Goal: Task Accomplishment & Management: Use online tool/utility

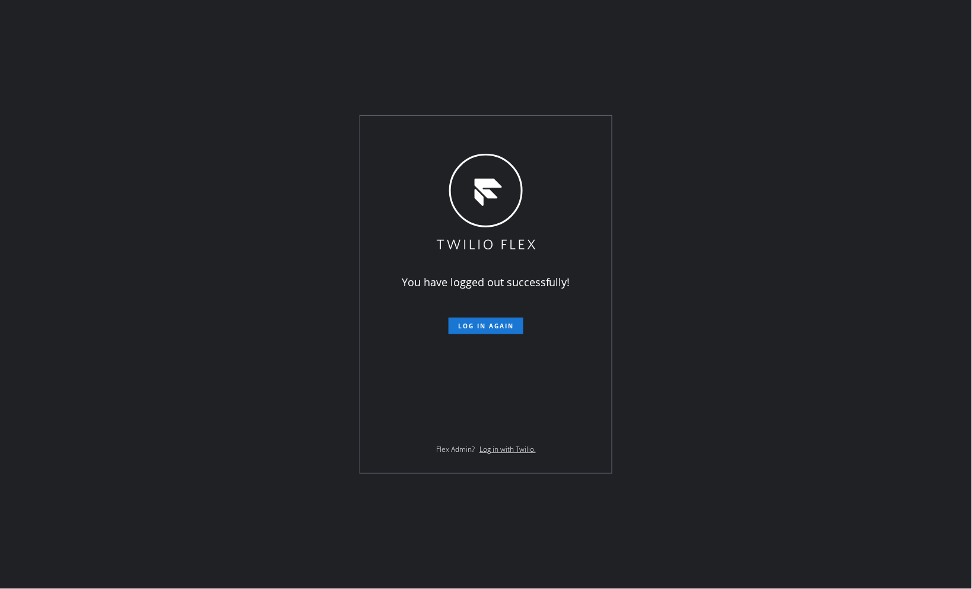
click at [695, 271] on div "You have logged out successfully! Log in again Flex Admin? Log in with Twilio." at bounding box center [486, 294] width 972 height 589
click at [505, 328] on span "Log in again" at bounding box center [486, 326] width 56 height 8
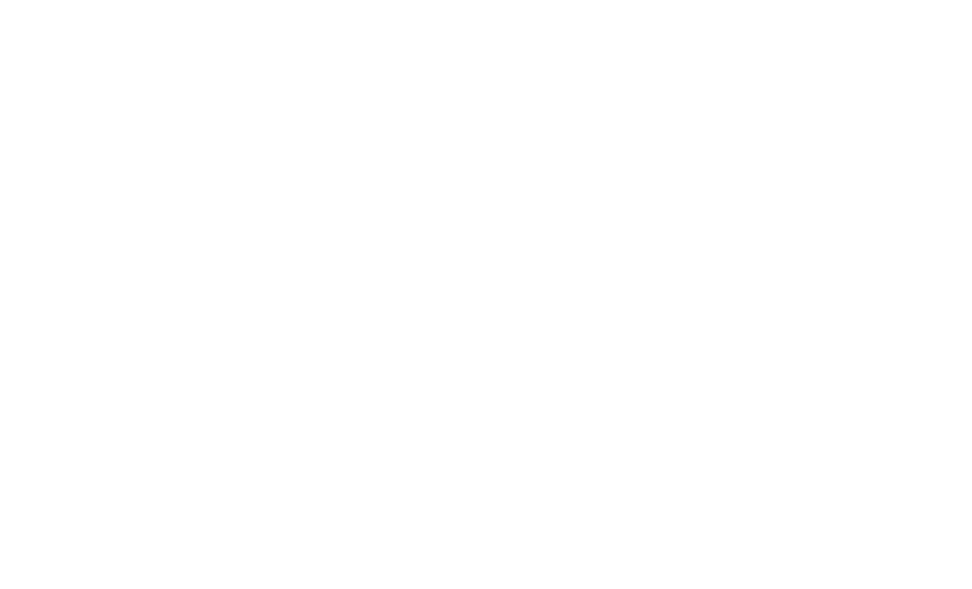
click at [721, 384] on div at bounding box center [486, 294] width 972 height 589
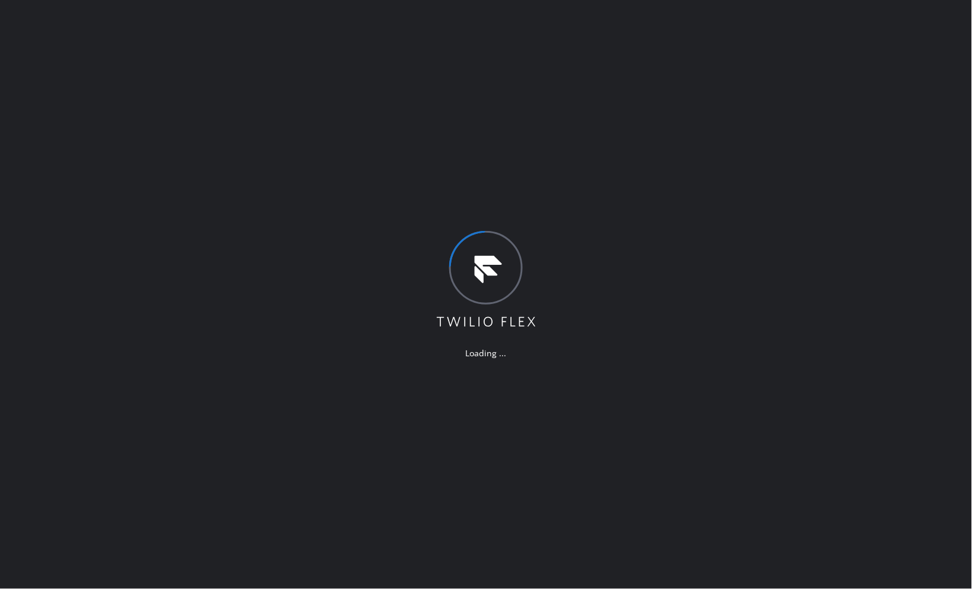
drag, startPoint x: 817, startPoint y: 271, endPoint x: 827, endPoint y: 228, distance: 43.9
click at [820, 263] on div "Loading ..." at bounding box center [486, 294] width 972 height 589
click at [819, 252] on div "Loading ..." at bounding box center [486, 294] width 972 height 589
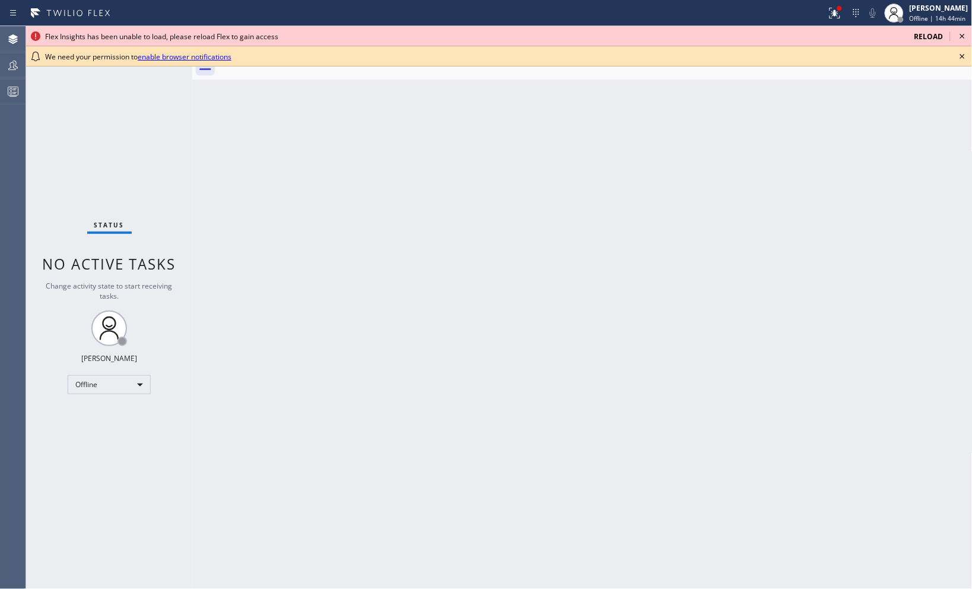
click at [962, 34] on icon at bounding box center [962, 36] width 14 height 14
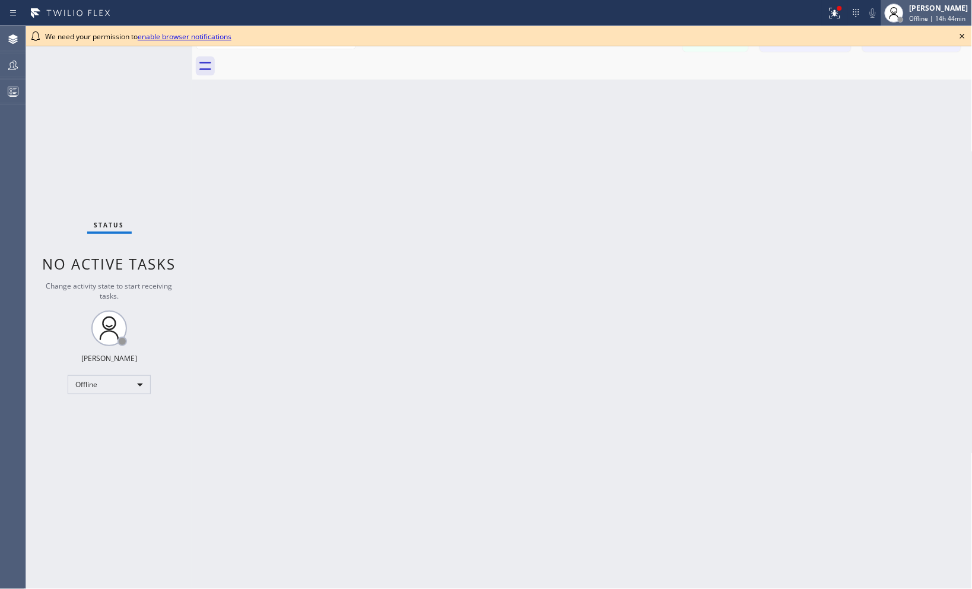
click at [934, 12] on div "[PERSON_NAME]" at bounding box center [939, 8] width 59 height 10
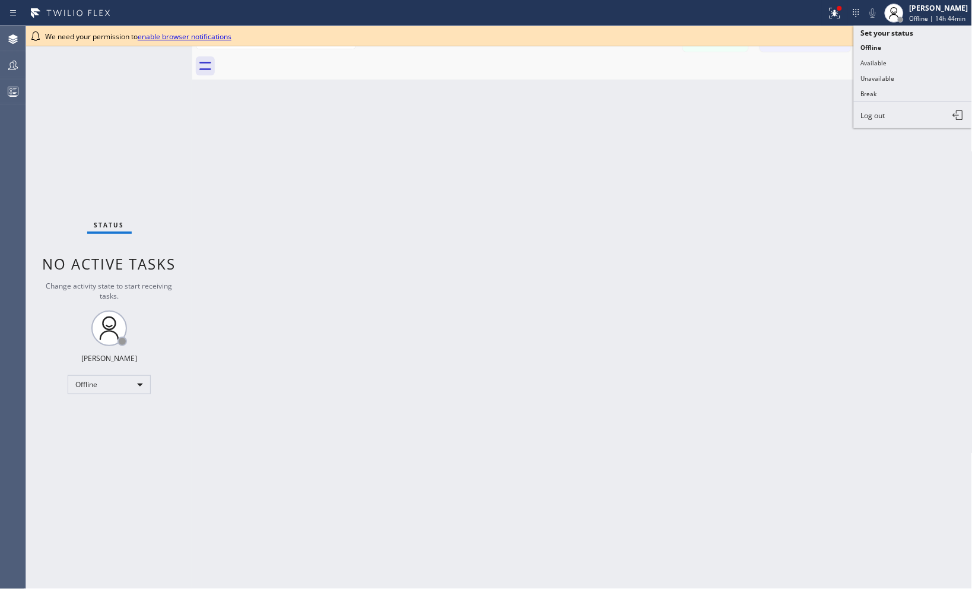
click at [895, 80] on button "Unavailable" at bounding box center [913, 78] width 119 height 15
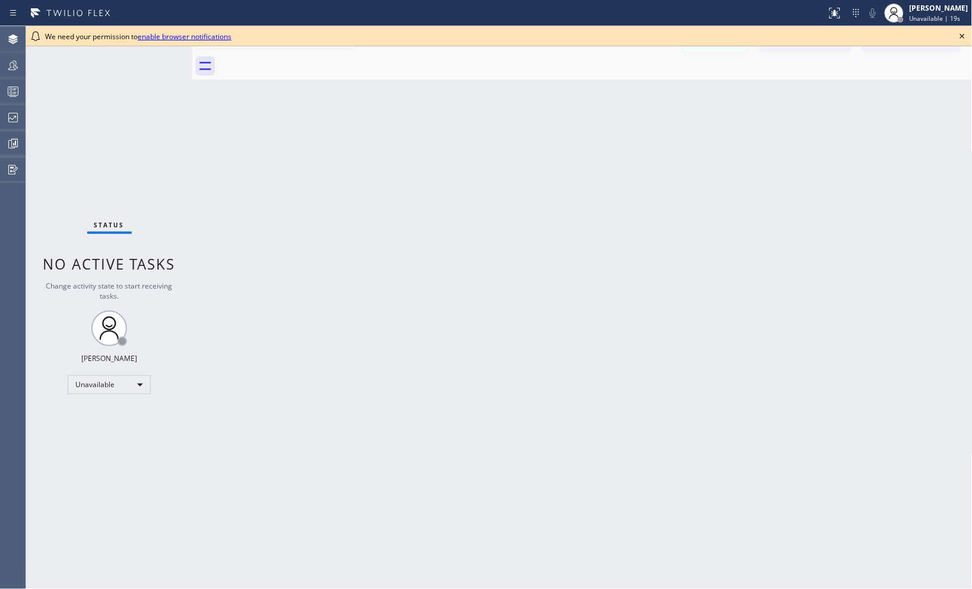
click at [960, 36] on icon at bounding box center [962, 36] width 14 height 14
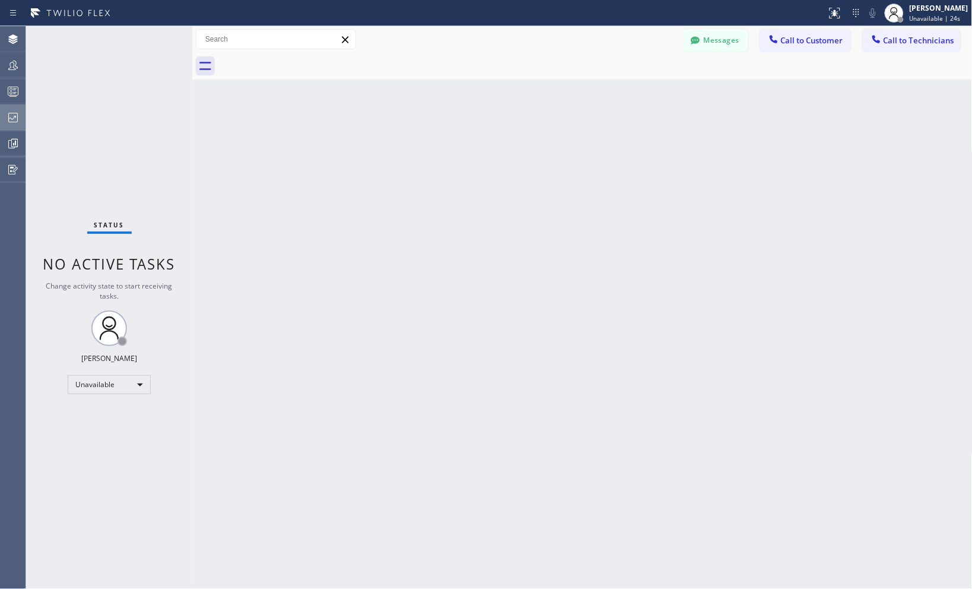
click at [12, 119] on icon at bounding box center [13, 117] width 14 height 14
